Goal: Ask a question

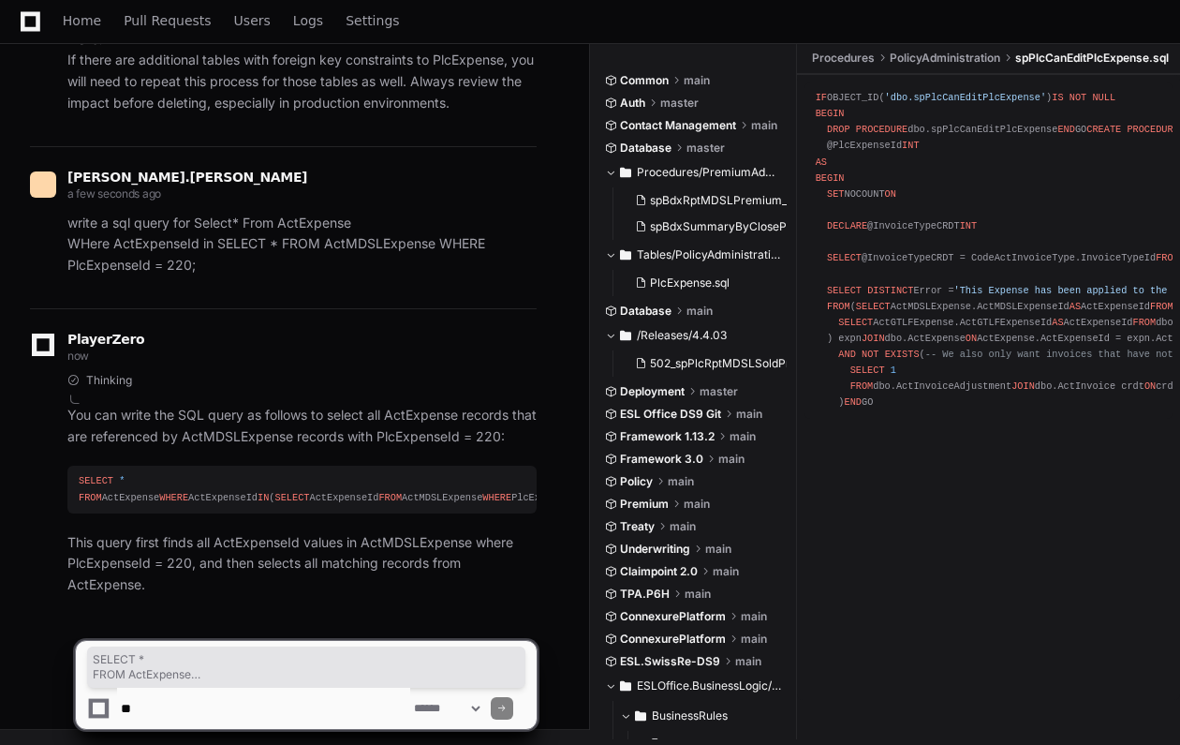
scroll to position [94, 0]
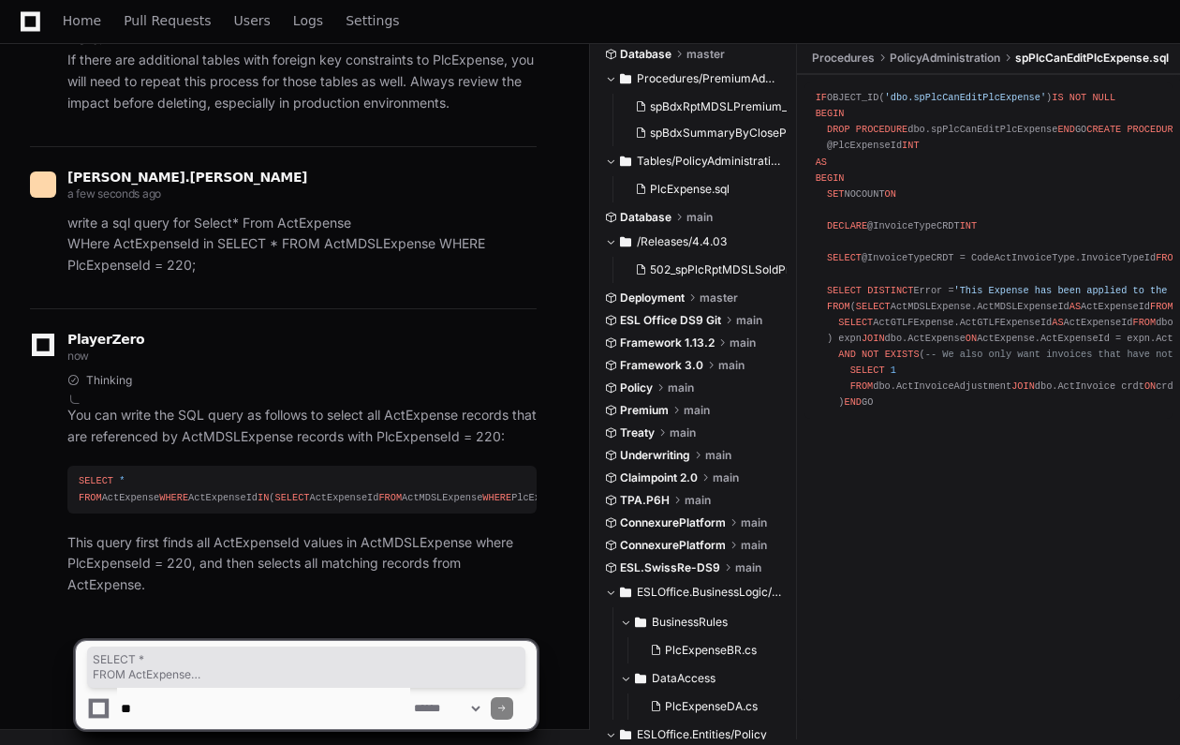
click at [218, 715] on textarea at bounding box center [263, 707] width 293 height 41
type textarea "*"
click at [193, 708] on textarea at bounding box center [263, 707] width 293 height 41
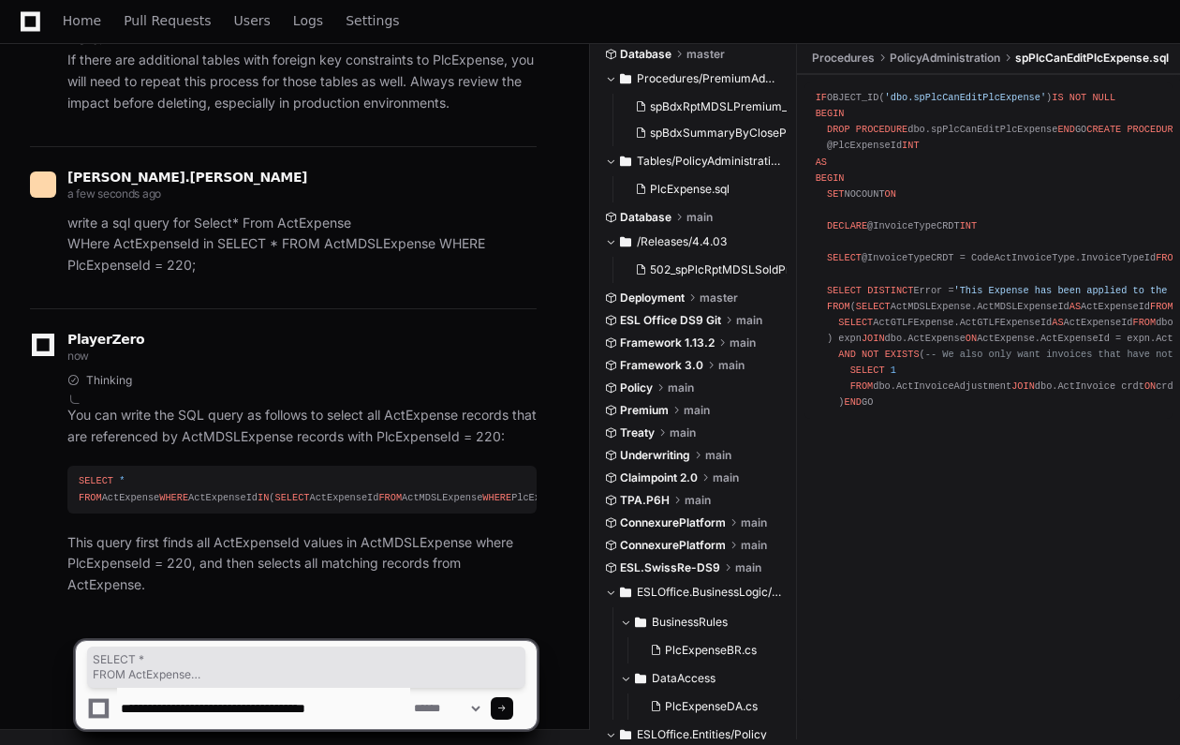
click at [184, 707] on textarea at bounding box center [263, 707] width 293 height 41
click at [186, 706] on textarea at bounding box center [263, 707] width 293 height 41
click at [201, 709] on textarea at bounding box center [263, 707] width 293 height 41
click at [209, 709] on textarea at bounding box center [263, 707] width 293 height 41
click at [387, 708] on textarea at bounding box center [263, 707] width 293 height 41
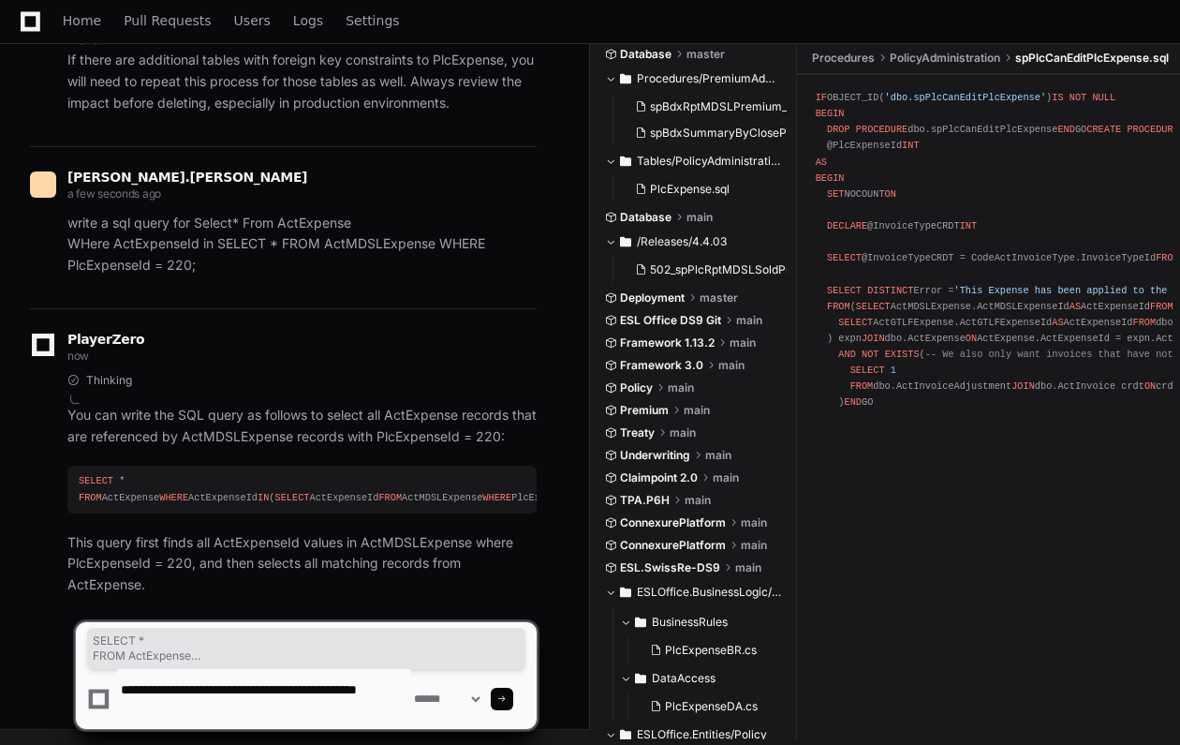
type textarea "**********"
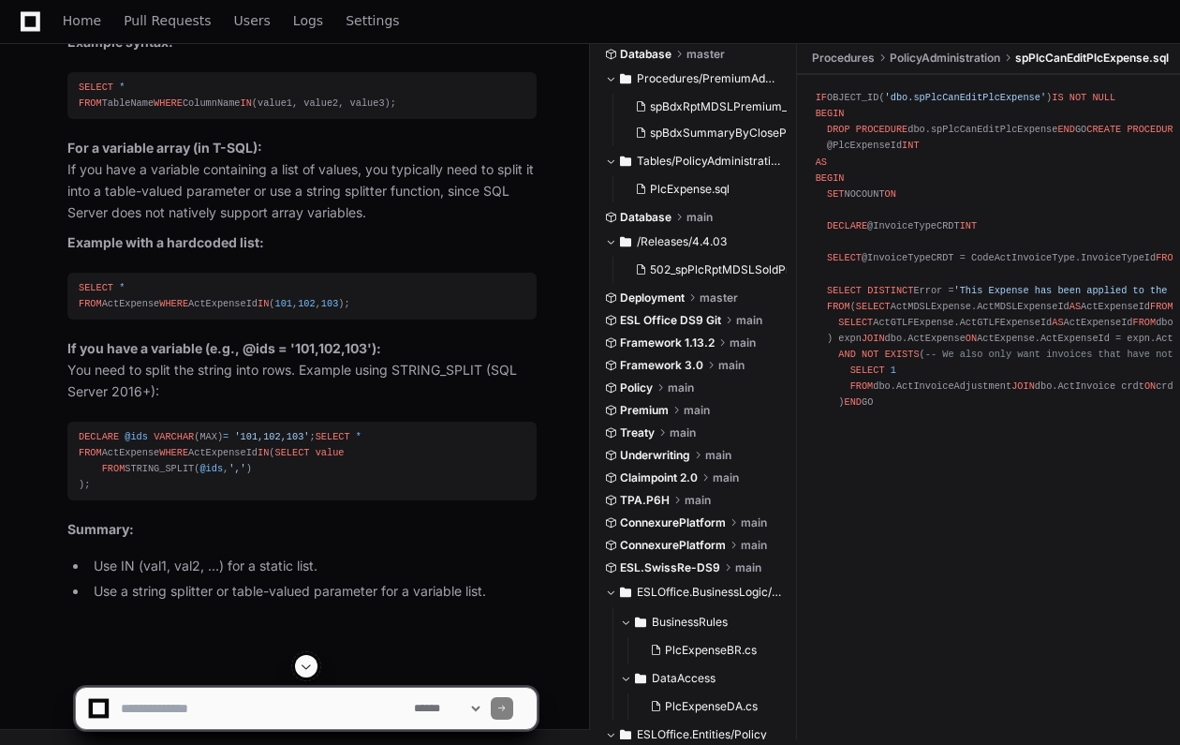
scroll to position [20903, 0]
